Goal: Information Seeking & Learning: Learn about a topic

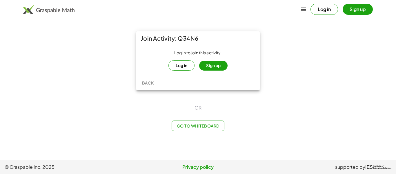
click at [188, 64] on button "Log in" at bounding box center [181, 65] width 26 height 10
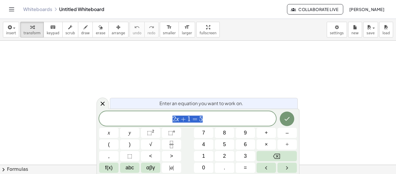
scroll to position [0, 0]
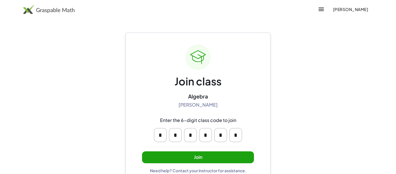
click at [205, 154] on button "Join" at bounding box center [198, 157] width 112 height 12
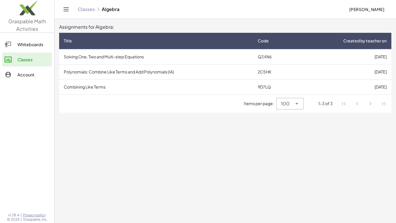
click at [100, 60] on td "Solving One, Two and Multi-step Equations" at bounding box center [156, 56] width 194 height 15
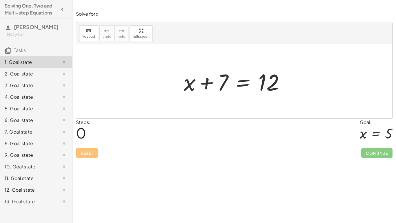
click at [223, 83] on div at bounding box center [236, 81] width 111 height 30
click at [243, 88] on div at bounding box center [236, 81] width 111 height 30
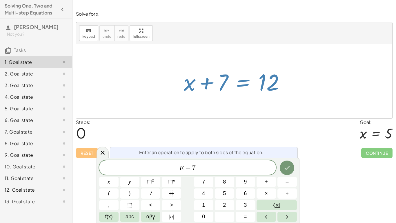
scroll to position [3, 0]
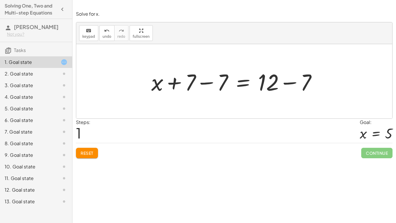
click at [221, 86] on div at bounding box center [236, 81] width 176 height 30
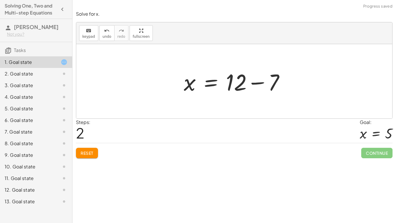
click at [274, 86] on div at bounding box center [236, 81] width 111 height 30
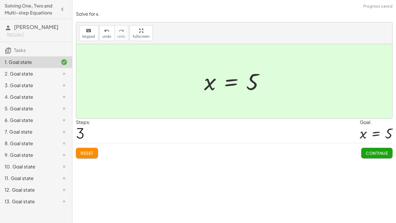
click at [387, 156] on button "Continue" at bounding box center [376, 153] width 31 height 10
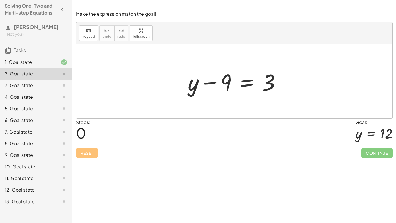
click at [223, 85] on div at bounding box center [236, 81] width 103 height 30
click at [229, 84] on div at bounding box center [236, 81] width 103 height 30
click at [226, 88] on div at bounding box center [236, 81] width 103 height 30
click at [229, 98] on div at bounding box center [234, 81] width 316 height 74
click at [232, 133] on div "Steps: 0 Goal: y = 12" at bounding box center [234, 131] width 317 height 24
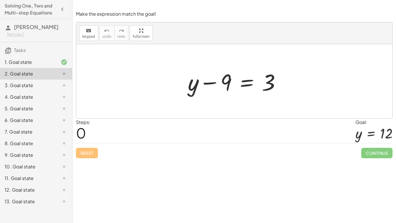
click at [230, 73] on div at bounding box center [236, 81] width 103 height 30
click at [270, 86] on div at bounding box center [236, 81] width 103 height 30
click at [90, 32] on icon "keyboard" at bounding box center [89, 30] width 6 height 7
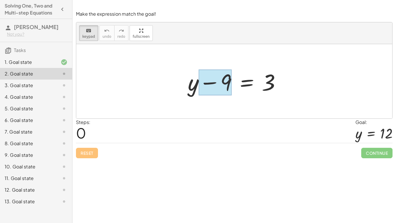
click at [202, 81] on div at bounding box center [215, 83] width 33 height 26
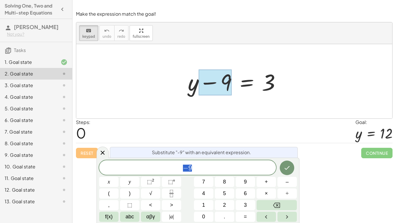
scroll to position [4, 0]
click at [319, 172] on div "Solve for x. keyboard keypad undo undo redo redo fullscreen + x + 7 = 12 + x + …" at bounding box center [233, 111] width 323 height 223
click at [265, 96] on div "+ y − 9 = 3" at bounding box center [234, 81] width 110 height 33
click at [286, 166] on icon "Done" at bounding box center [286, 167] width 7 height 7
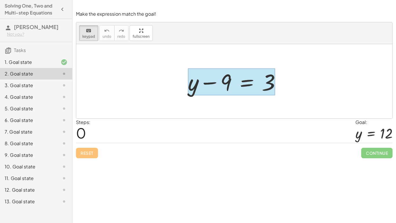
click at [244, 86] on div at bounding box center [231, 81] width 87 height 27
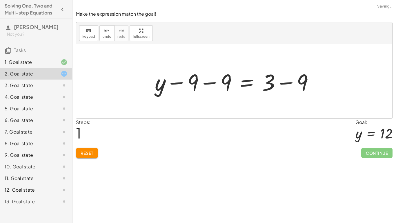
click at [221, 80] on div at bounding box center [236, 81] width 169 height 30
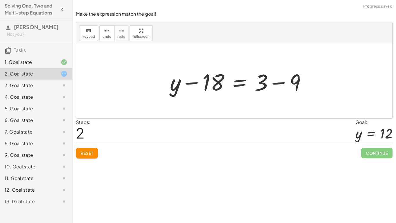
click at [287, 77] on div at bounding box center [240, 81] width 147 height 30
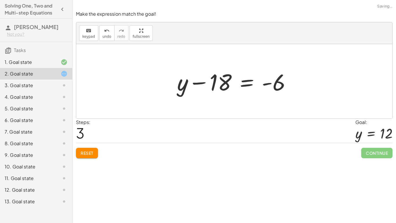
click at [221, 88] on div at bounding box center [236, 81] width 124 height 30
click at [90, 149] on button "Reset" at bounding box center [87, 153] width 22 height 10
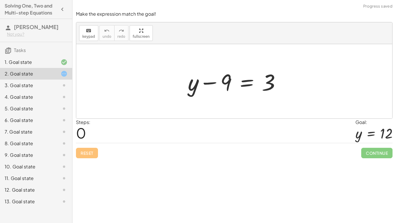
click at [228, 88] on div at bounding box center [236, 81] width 103 height 30
click at [227, 83] on div at bounding box center [236, 81] width 103 height 30
click at [234, 85] on div at bounding box center [236, 81] width 103 height 30
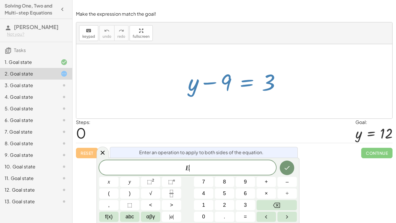
scroll to position [6, 0]
click at [234, 85] on div at bounding box center [236, 81] width 103 height 30
click at [208, 171] on span "E ​" at bounding box center [187, 168] width 177 height 8
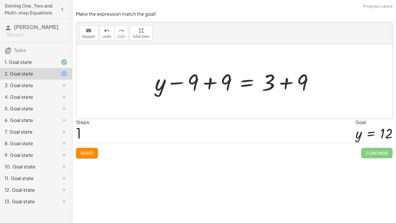
click at [218, 84] on div at bounding box center [236, 81] width 169 height 30
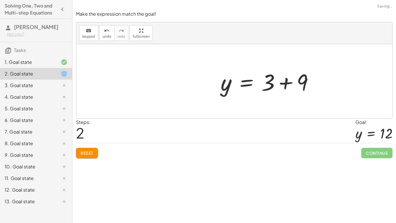
click at [297, 85] on div at bounding box center [269, 81] width 103 height 30
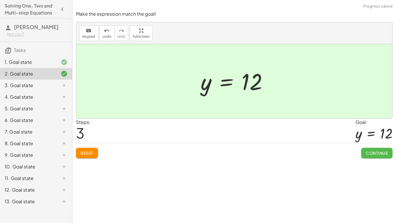
click at [380, 156] on button "Continue" at bounding box center [376, 153] width 31 height 10
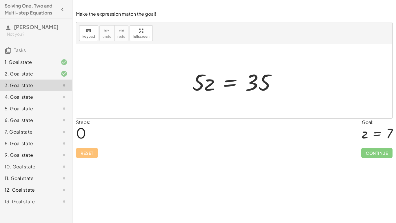
click at [211, 88] on div at bounding box center [236, 81] width 94 height 30
click at [231, 86] on div at bounding box center [236, 81] width 94 height 30
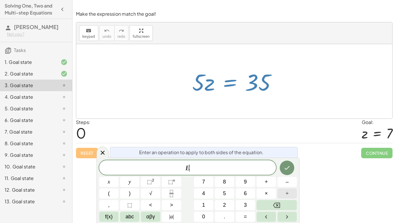
click at [283, 173] on button "÷" at bounding box center [286, 193] width 19 height 10
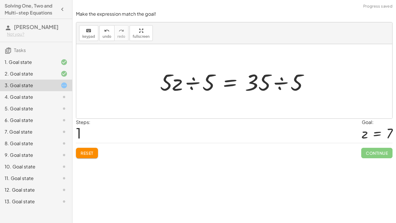
click at [202, 86] on div at bounding box center [236, 81] width 159 height 30
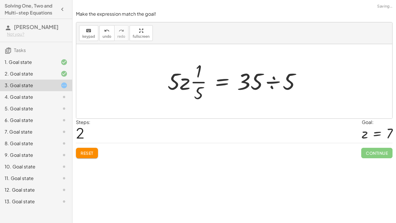
click at [279, 83] on div at bounding box center [236, 81] width 143 height 45
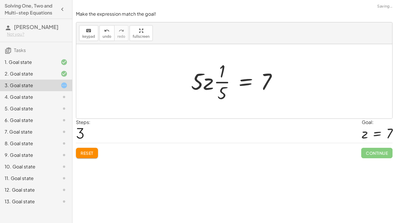
click at [206, 86] on div at bounding box center [236, 81] width 96 height 45
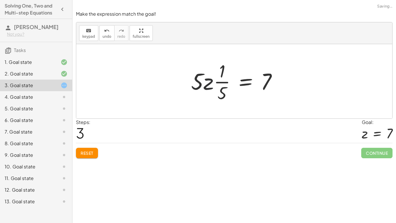
click at [206, 86] on div at bounding box center [236, 81] width 96 height 45
click at [94, 151] on button "Reset" at bounding box center [87, 153] width 22 height 10
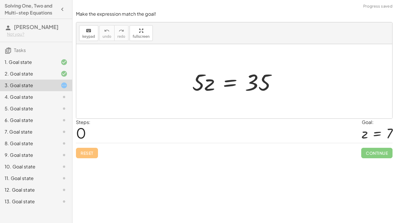
click at [94, 151] on div "Reset Continue" at bounding box center [234, 150] width 317 height 15
drag, startPoint x: 202, startPoint y: 83, endPoint x: 239, endPoint y: 105, distance: 43.2
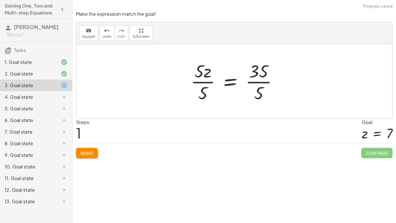
click at [206, 81] on div at bounding box center [236, 81] width 97 height 45
click at [265, 83] on div at bounding box center [243, 81] width 83 height 45
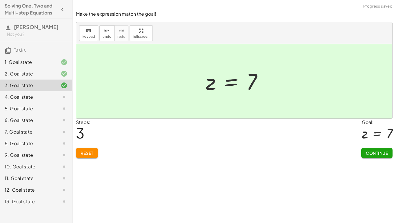
click at [385, 155] on button "Continue" at bounding box center [376, 153] width 31 height 10
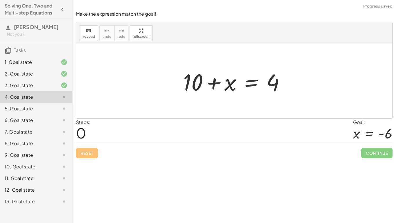
click at [238, 103] on div at bounding box center [234, 81] width 316 height 74
click at [237, 82] on div at bounding box center [236, 81] width 112 height 30
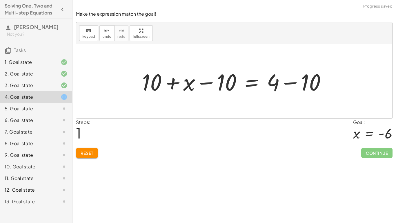
click at [155, 79] on div at bounding box center [236, 81] width 194 height 30
click at [207, 87] on div at bounding box center [236, 81] width 194 height 30
click at [210, 86] on div at bounding box center [236, 81] width 194 height 30
drag, startPoint x: 225, startPoint y: 86, endPoint x: 163, endPoint y: 88, distance: 61.5
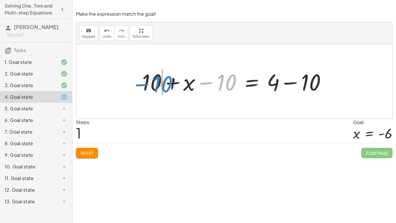
click at [163, 88] on div at bounding box center [236, 81] width 194 height 30
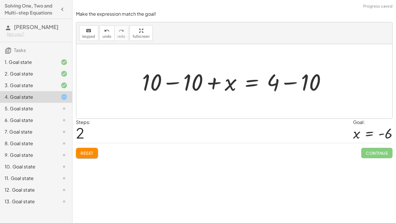
click at [166, 85] on div at bounding box center [236, 81] width 194 height 30
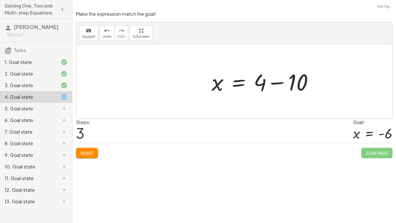
click at [314, 82] on div at bounding box center [234, 81] width 316 height 74
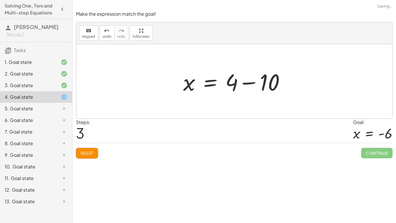
click at [266, 83] on div at bounding box center [236, 81] width 112 height 30
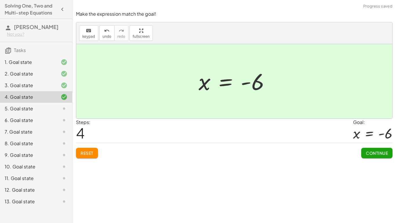
click at [378, 151] on span "Continue" at bounding box center [377, 152] width 22 height 5
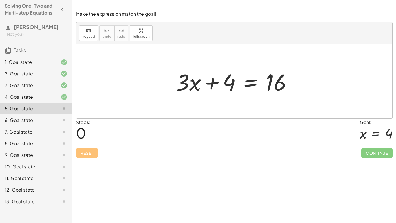
click at [226, 103] on div at bounding box center [234, 81] width 316 height 74
click at [232, 84] on div at bounding box center [236, 81] width 127 height 30
click at [235, 86] on div at bounding box center [236, 81] width 127 height 30
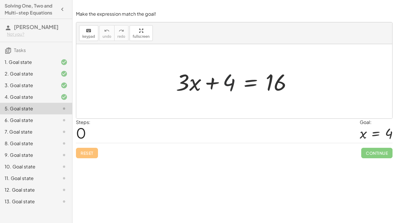
click at [235, 86] on div at bounding box center [236, 81] width 127 height 30
drag, startPoint x: 230, startPoint y: 82, endPoint x: 224, endPoint y: 86, distance: 6.7
click at [224, 86] on div at bounding box center [236, 81] width 127 height 30
click at [241, 86] on div at bounding box center [236, 81] width 127 height 30
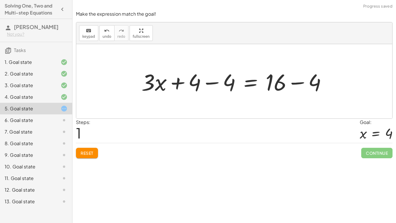
click at [222, 90] on div at bounding box center [236, 81] width 195 height 30
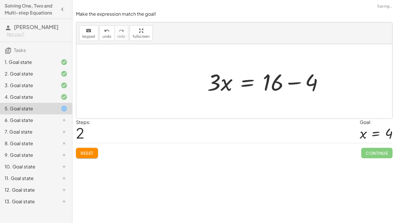
click at [293, 84] on div at bounding box center [267, 81] width 127 height 30
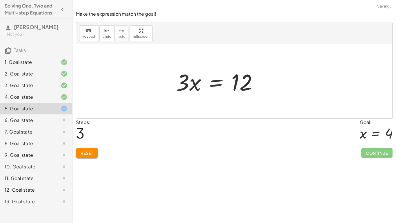
click at [188, 82] on div at bounding box center [219, 81] width 92 height 30
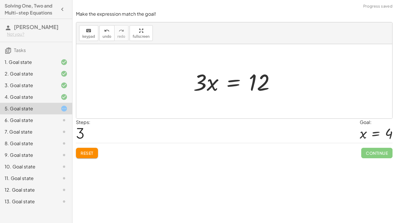
click at [206, 84] on div at bounding box center [236, 81] width 92 height 30
drag, startPoint x: 202, startPoint y: 84, endPoint x: 239, endPoint y: 109, distance: 44.4
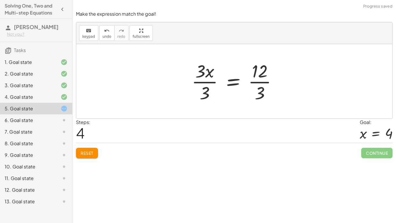
click at [206, 78] on div at bounding box center [237, 81] width 96 height 45
click at [256, 82] on div at bounding box center [243, 81] width 81 height 45
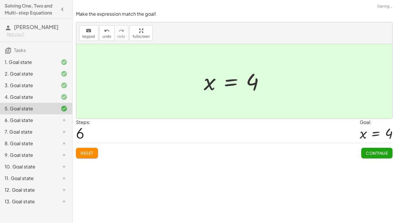
click at [376, 151] on span "Continue" at bounding box center [377, 152] width 22 height 5
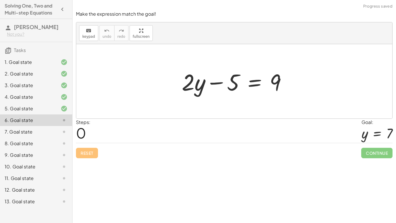
click at [52, 48] on h3 "Tasks" at bounding box center [36, 48] width 72 height 12
click at [48, 109] on div "5. Goal state" at bounding box center [28, 108] width 47 height 7
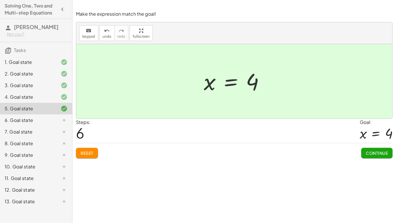
click at [44, 118] on div "6. Goal state" at bounding box center [28, 120] width 47 height 7
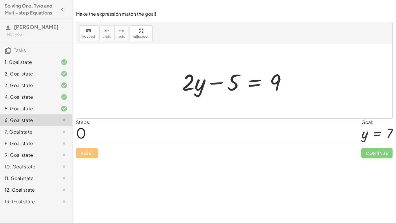
click at [229, 103] on div at bounding box center [234, 81] width 316 height 74
click at [239, 82] on div at bounding box center [236, 81] width 115 height 30
click at [235, 83] on div at bounding box center [236, 81] width 115 height 30
click at [234, 88] on div at bounding box center [236, 81] width 115 height 30
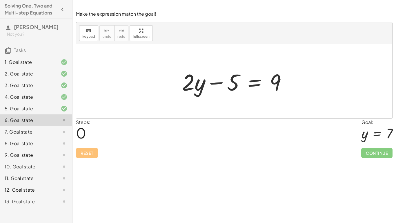
click at [197, 88] on div at bounding box center [236, 81] width 115 height 30
click at [231, 90] on div at bounding box center [236, 81] width 115 height 30
click at [271, 91] on div at bounding box center [236, 81] width 115 height 30
click at [251, 104] on div at bounding box center [234, 81] width 316 height 74
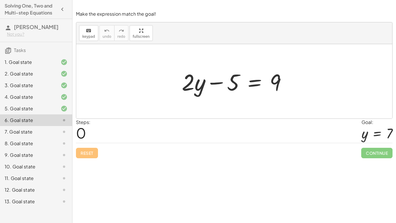
click at [235, 88] on div at bounding box center [236, 81] width 115 height 30
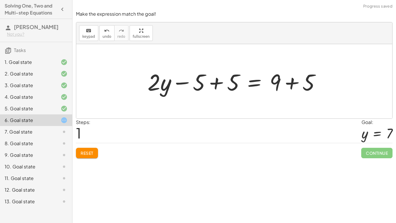
click at [225, 83] on div at bounding box center [236, 81] width 183 height 30
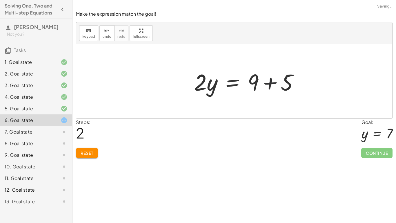
click at [298, 87] on div at bounding box center [248, 81] width 115 height 30
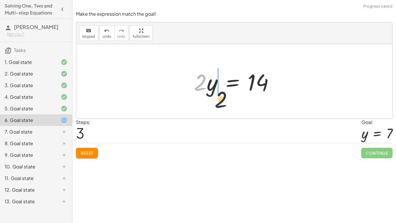
drag, startPoint x: 202, startPoint y: 87, endPoint x: 241, endPoint y: 117, distance: 49.3
click at [241, 117] on div "+ · 2 · y − 5 = 9 + · 2 · y − 5 + 5 = + 9 + 5 + · 2 · y + 0 = + 9 + 5 · 2 · y =…" at bounding box center [234, 81] width 316 height 74
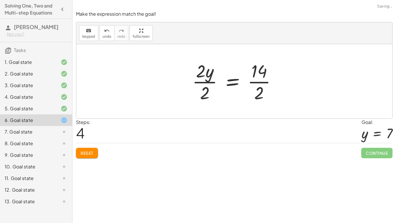
click at [194, 83] on div at bounding box center [236, 81] width 94 height 45
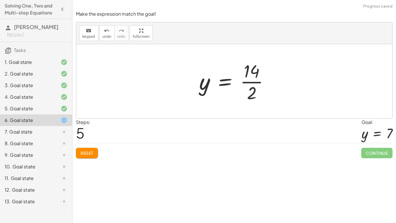
click at [263, 83] on div at bounding box center [236, 81] width 80 height 45
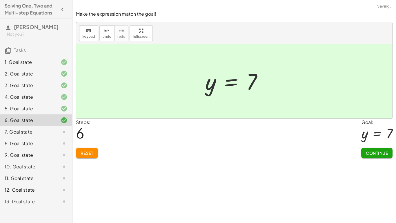
click at [366, 148] on button "Continue" at bounding box center [376, 153] width 31 height 10
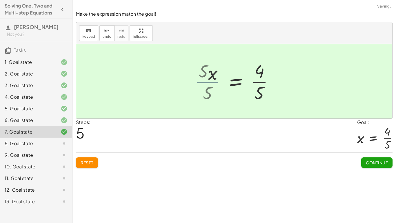
click at [203, 82] on div "+ 6 + · 5 · x = 10 + 6 − 6 + · 5 · x = + 10 − 6 + 0 + · 5 · x = + 10 − 6 · 5 · …" at bounding box center [241, 81] width 82 height 48
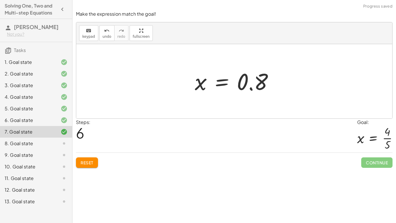
click at [380, 165] on span "Continue" at bounding box center [376, 162] width 31 height 10
click at [381, 164] on span "Continue" at bounding box center [376, 162] width 31 height 10
click at [94, 160] on button "Reset" at bounding box center [87, 162] width 22 height 10
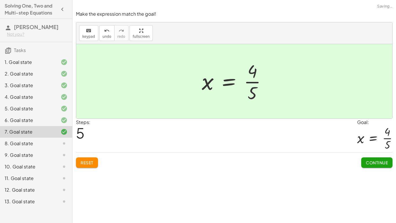
click at [378, 165] on button "Continue" at bounding box center [376, 162] width 31 height 10
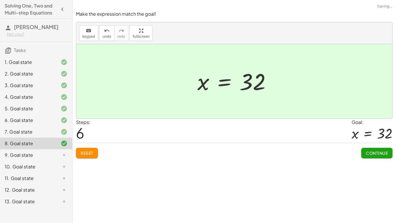
click at [381, 152] on span "Continue" at bounding box center [377, 152] width 22 height 5
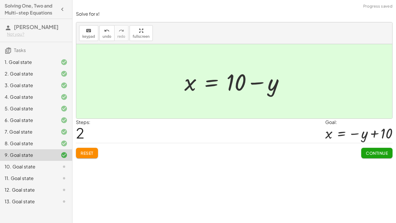
click at [381, 153] on span "Continue" at bounding box center [377, 152] width 22 height 5
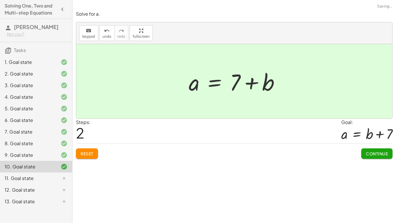
click at [387, 154] on span "Continue" at bounding box center [377, 153] width 22 height 5
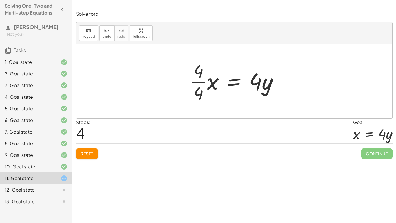
click at [87, 154] on span "Reset" at bounding box center [87, 153] width 13 height 5
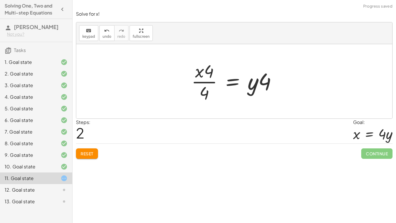
click at [83, 152] on span "Reset" at bounding box center [87, 153] width 13 height 5
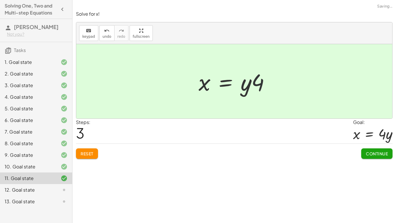
click at [370, 155] on span "Continue" at bounding box center [377, 153] width 22 height 5
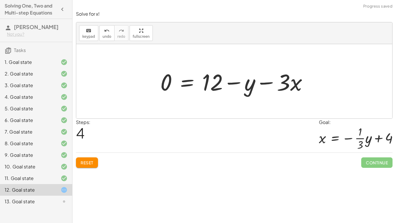
click at [91, 161] on span "Reset" at bounding box center [87, 162] width 13 height 5
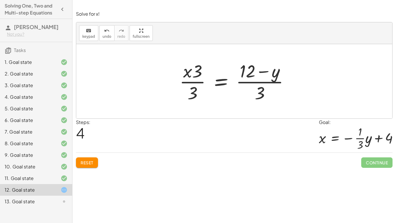
click at [91, 161] on span "Reset" at bounding box center [87, 162] width 13 height 5
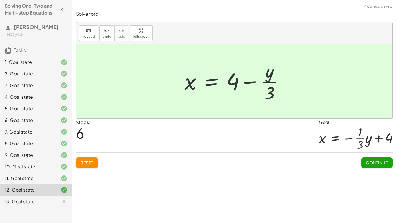
click at [373, 160] on span "Continue" at bounding box center [377, 162] width 22 height 5
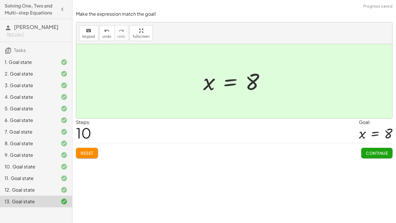
click at [380, 157] on button "Continue" at bounding box center [376, 153] width 31 height 10
